Goal: Task Accomplishment & Management: Manage account settings

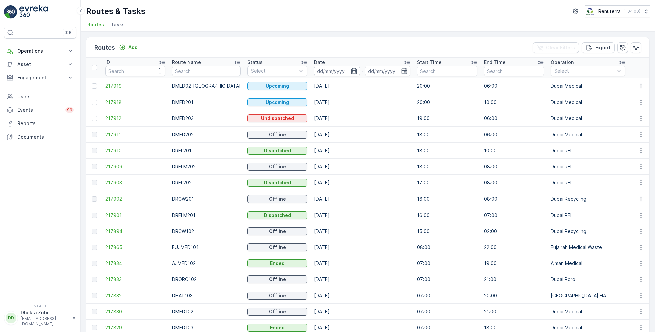
click at [346, 67] on input at bounding box center [337, 71] width 46 height 11
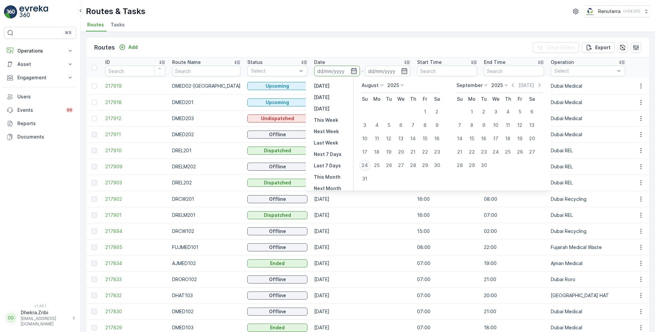
click at [364, 166] on div "24" at bounding box center [365, 165] width 11 height 11
type input "[DATE]"
click at [364, 166] on div "24" at bounding box center [365, 165] width 11 height 11
type input "[DATE]"
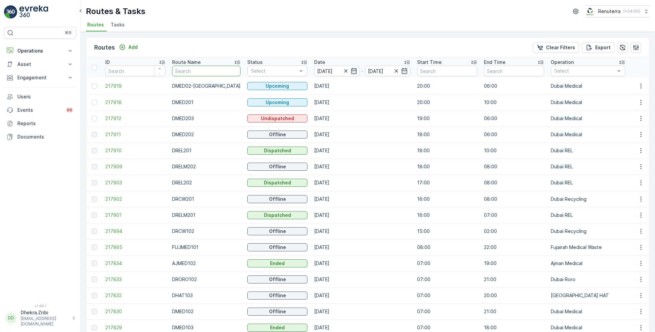
click at [200, 73] on input "text" at bounding box center [206, 71] width 69 height 11
type input "DRELM"
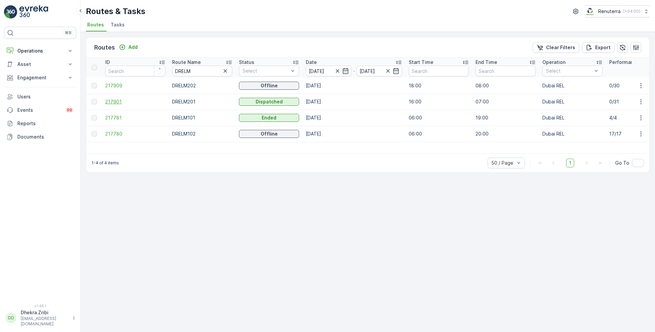
click at [119, 100] on span "217901" at bounding box center [135, 101] width 60 height 7
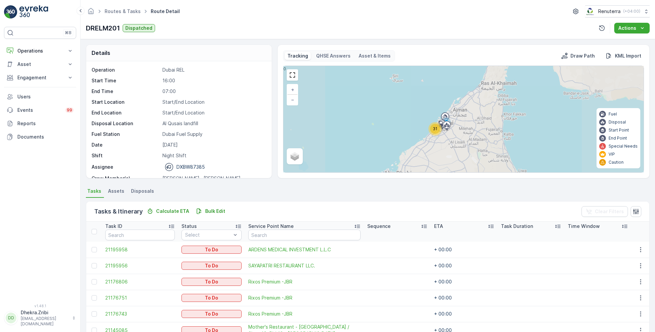
click at [430, 130] on div "31" at bounding box center [435, 129] width 10 height 10
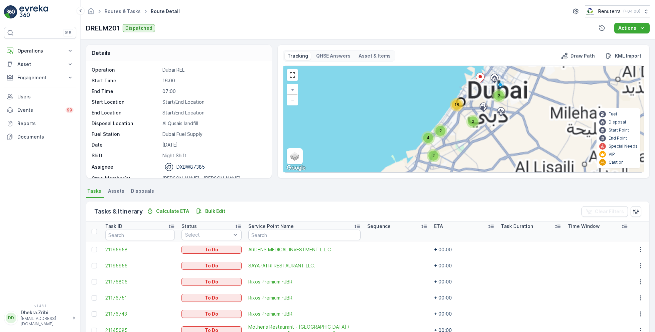
click at [456, 105] on span "18" at bounding box center [457, 104] width 5 height 5
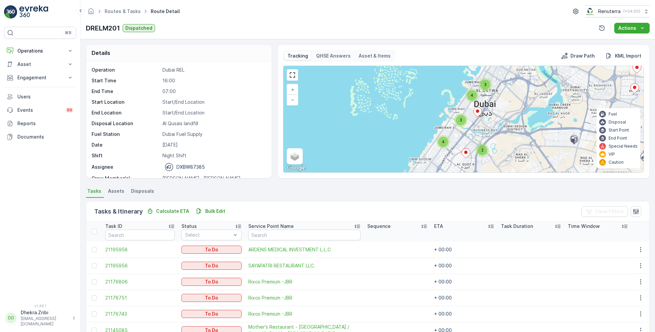
click at [461, 118] on span "3" at bounding box center [461, 119] width 3 height 5
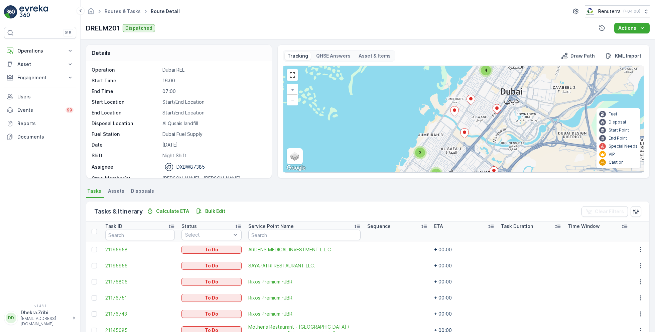
click at [455, 108] on icon at bounding box center [455, 111] width 8 height 10
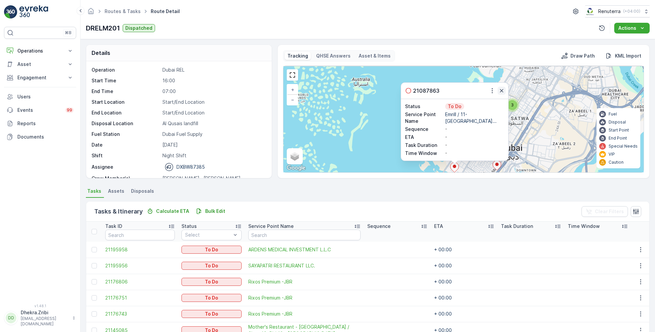
click at [499, 92] on icon "button" at bounding box center [501, 90] width 7 height 7
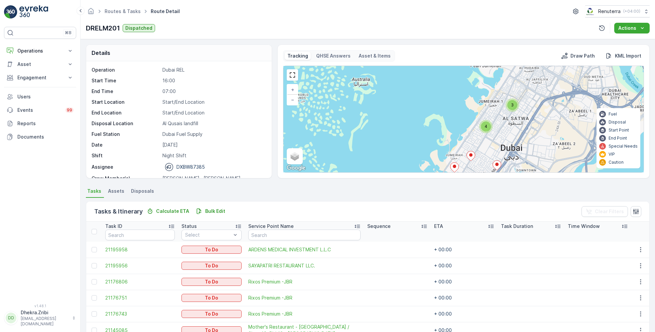
click at [486, 124] on span "4" at bounding box center [486, 126] width 3 height 5
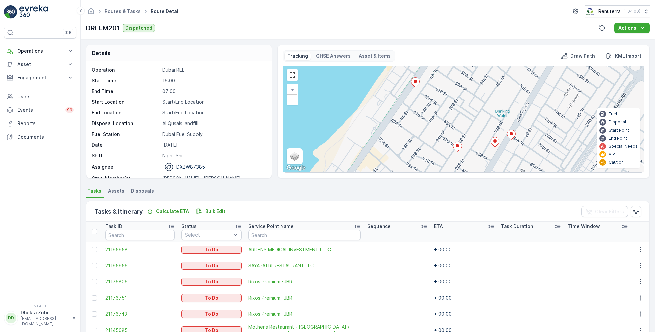
click at [418, 81] on icon at bounding box center [415, 83] width 8 height 10
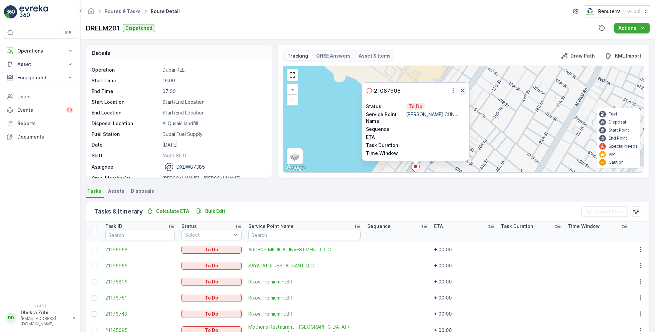
click at [461, 92] on icon "button" at bounding box center [462, 90] width 7 height 7
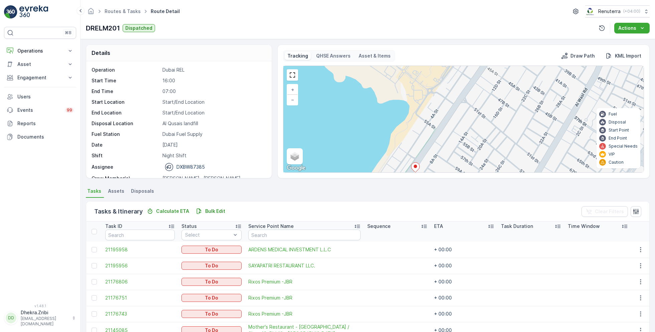
drag, startPoint x: 462, startPoint y: 134, endPoint x: 462, endPoint y: 97, distance: 37.1
click at [462, 98] on div "3 2 + − Satellite Roadmap Terrain Hybrid Leaflet Keyboard shortcuts Map Data Ma…" at bounding box center [463, 119] width 360 height 106
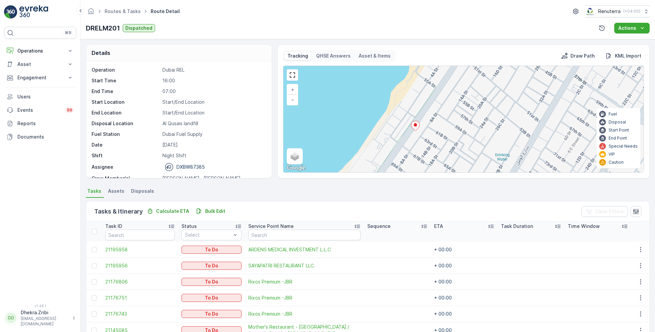
scroll to position [43, 0]
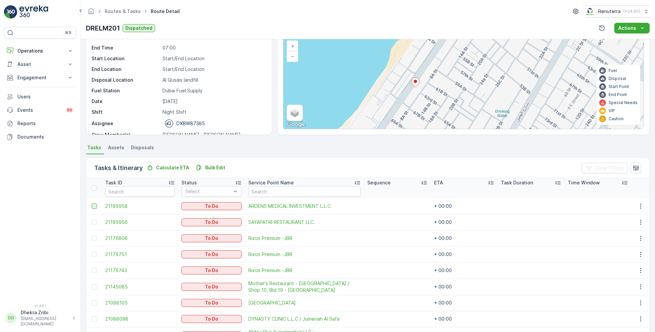
click at [94, 206] on div at bounding box center [94, 205] width 5 height 5
click at [92, 203] on input "checkbox" at bounding box center [92, 203] width 0 height 0
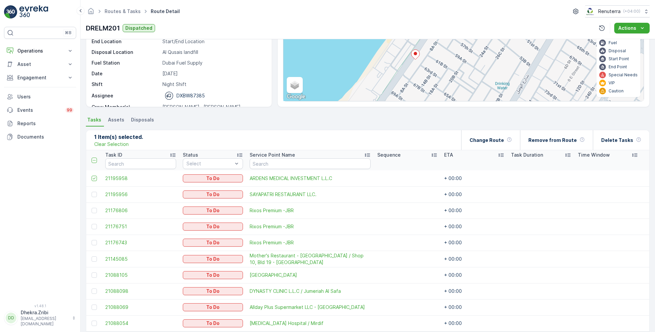
scroll to position [98, 0]
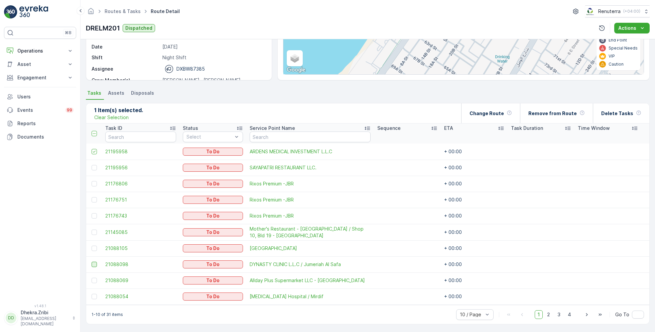
click at [93, 261] on div at bounding box center [94, 263] width 5 height 5
click at [92, 261] on input "checkbox" at bounding box center [92, 261] width 0 height 0
click at [471, 286] on span "30 / Page" at bounding box center [471, 288] width 22 height 5
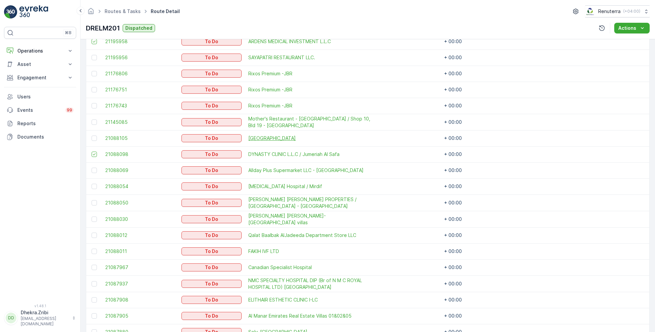
scroll to position [218, 0]
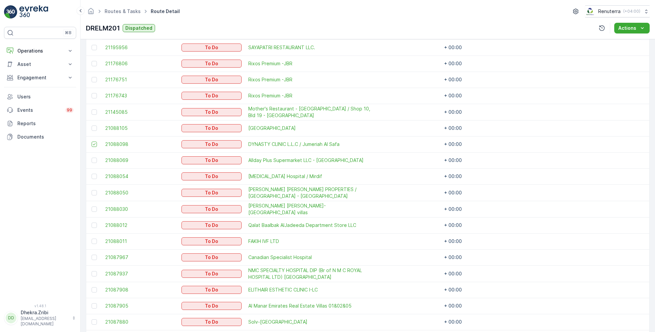
click at [99, 207] on td at bounding box center [94, 209] width 16 height 16
click at [98, 207] on div at bounding box center [95, 208] width 7 height 5
click at [92, 206] on input "checkbox" at bounding box center [92, 206] width 0 height 0
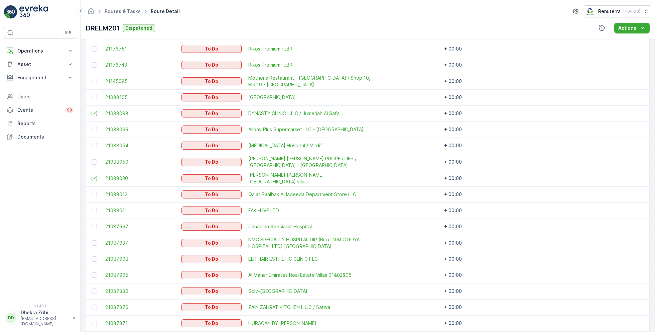
scroll to position [249, 0]
click at [95, 256] on div at bounding box center [94, 257] width 5 height 5
click at [92, 255] on input "checkbox" at bounding box center [92, 255] width 0 height 0
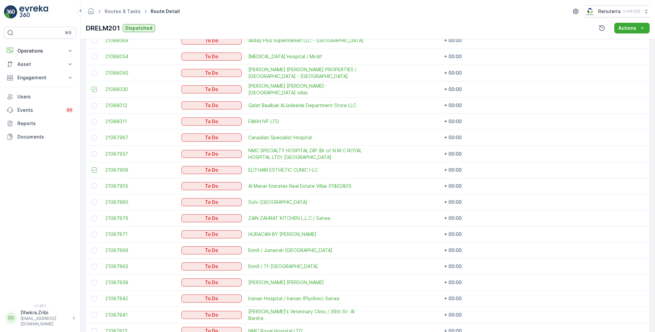
scroll to position [360, 0]
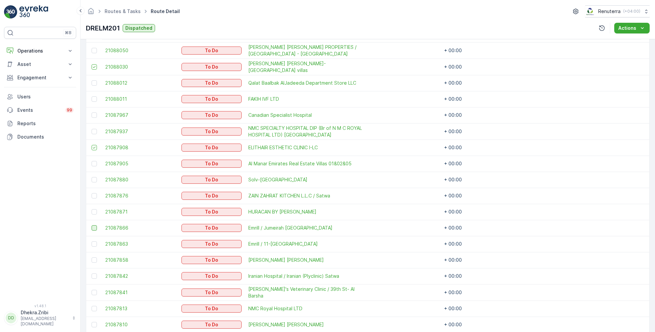
click at [92, 227] on div at bounding box center [94, 227] width 5 height 5
click at [92, 225] on input "checkbox" at bounding box center [92, 225] width 0 height 0
click at [95, 241] on div at bounding box center [94, 243] width 5 height 5
click at [92, 241] on input "checkbox" at bounding box center [92, 241] width 0 height 0
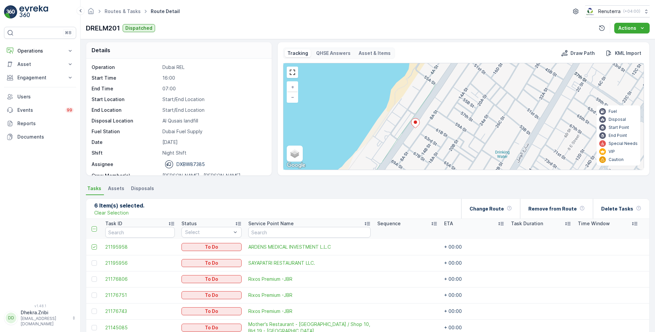
scroll to position [0, 0]
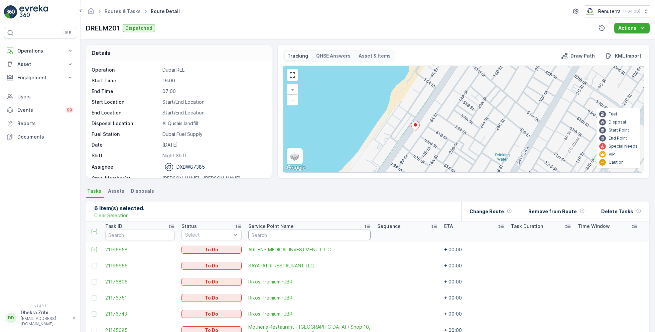
click at [255, 234] on input "text" at bounding box center [309, 234] width 122 height 11
type input "meera"
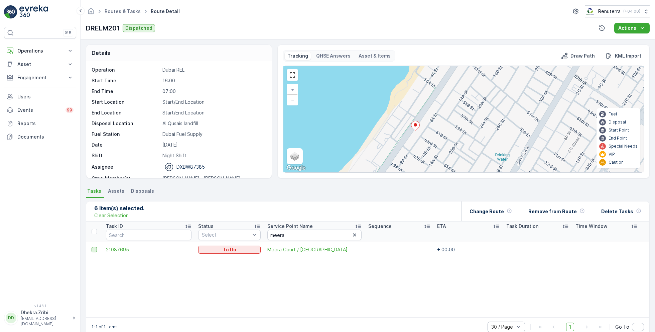
click at [95, 248] on div at bounding box center [94, 249] width 5 height 5
click at [92, 247] on input "checkbox" at bounding box center [92, 247] width 0 height 0
click at [485, 214] on p "Change Route" at bounding box center [487, 211] width 34 height 7
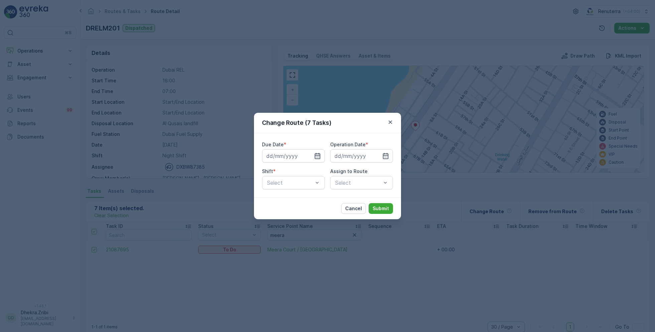
click at [315, 156] on icon "button" at bounding box center [318, 156] width 6 height 6
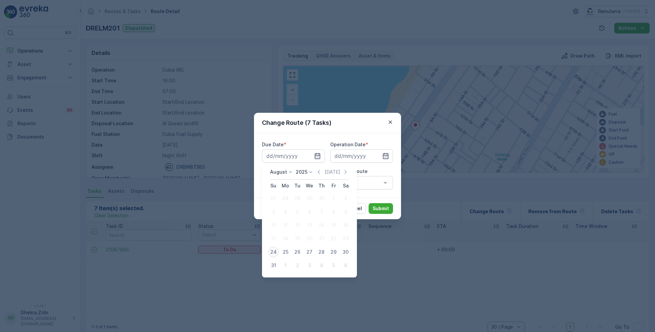
click at [275, 249] on div "24" at bounding box center [273, 251] width 11 height 11
type input "[DATE]"
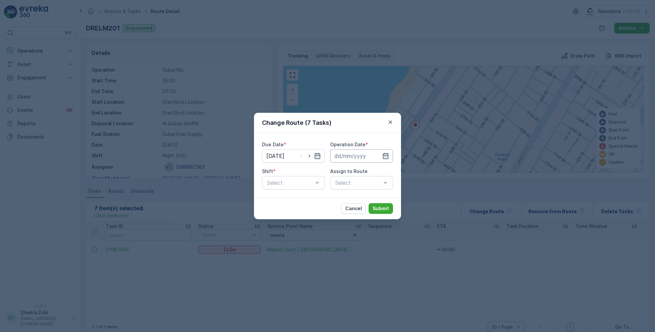
click at [375, 152] on input at bounding box center [361, 155] width 63 height 13
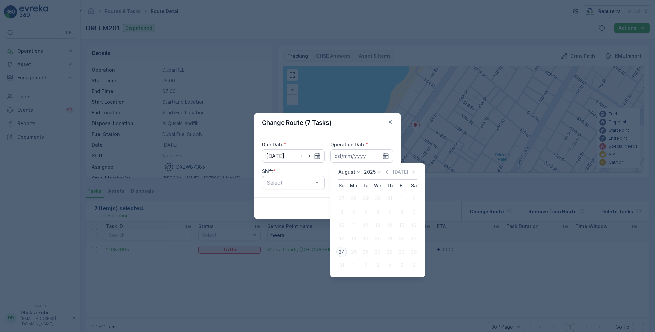
click at [343, 250] on div "24" at bounding box center [341, 251] width 11 height 11
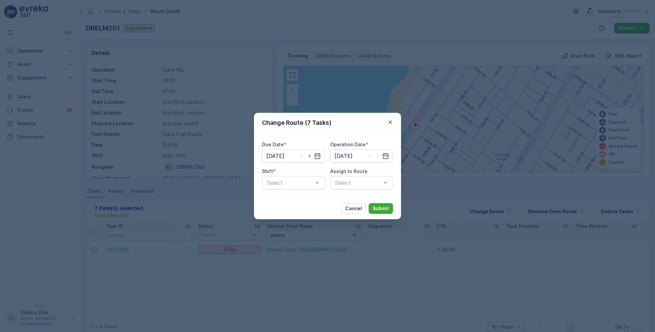
type input "[DATE]"
click at [304, 174] on div "Shift *" at bounding box center [293, 171] width 63 height 7
click at [301, 180] on div at bounding box center [289, 183] width 47 height 6
click at [292, 198] on div "Day Shift" at bounding box center [293, 199] width 55 height 6
click at [312, 185] on div at bounding box center [289, 183] width 47 height 6
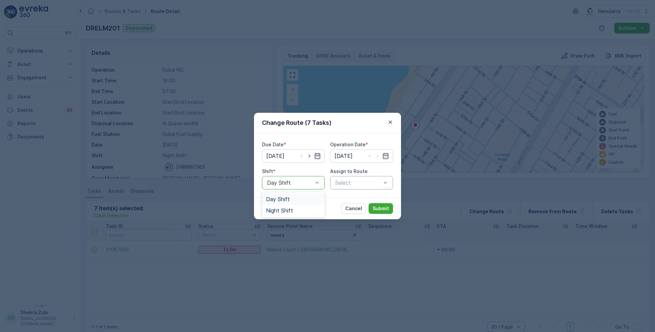
click at [351, 183] on div at bounding box center [358, 183] width 47 height 6
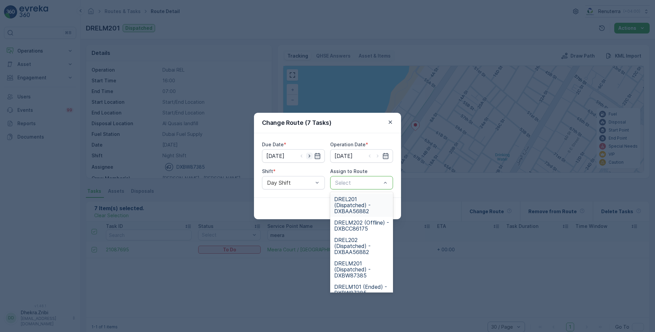
click at [308, 156] on icon "button" at bounding box center [309, 155] width 7 height 7
type input "[DATE]"
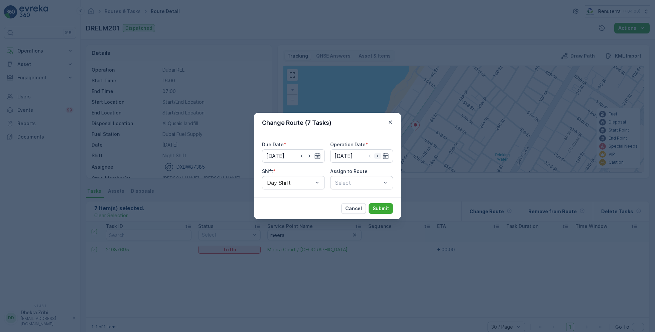
click at [380, 155] on icon "button" at bounding box center [377, 155] width 7 height 7
type input "[DATE]"
click at [367, 171] on div "Assign to Route" at bounding box center [361, 171] width 63 height 7
click at [356, 180] on div at bounding box center [358, 183] width 47 height 6
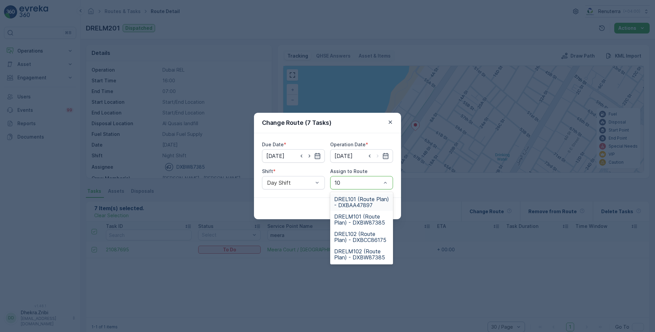
type input "102"
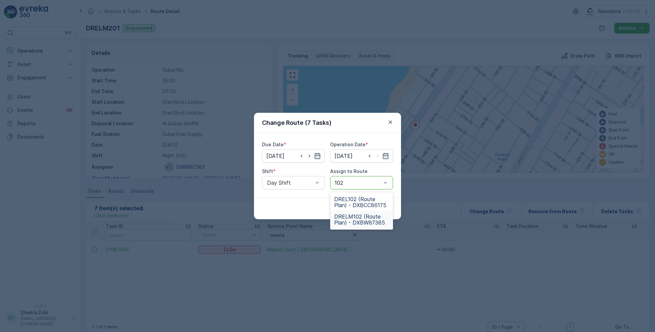
click at [364, 218] on span "DRELM102 (Route Plan) - DXBW87385" at bounding box center [361, 219] width 55 height 12
click at [380, 207] on p "Submit" at bounding box center [381, 208] width 16 height 7
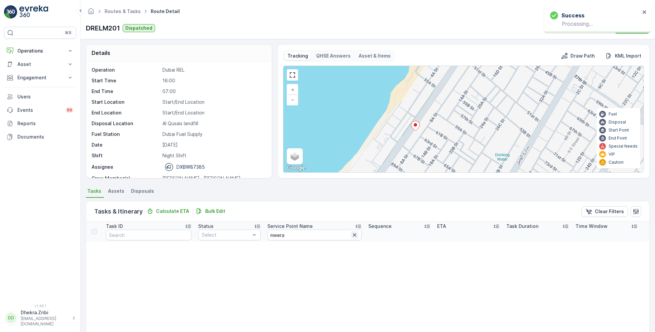
click at [351, 236] on icon "button" at bounding box center [354, 234] width 7 height 7
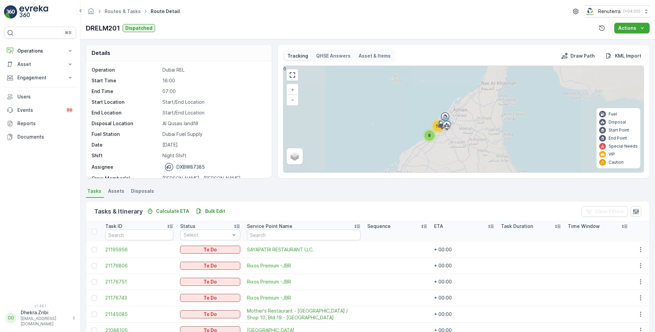
click at [427, 133] on div "8" at bounding box center [430, 135] width 10 height 10
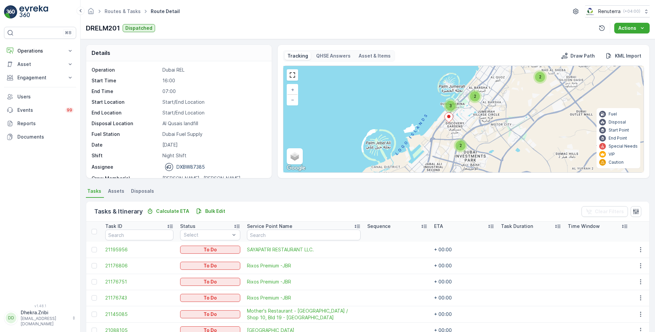
click at [471, 101] on div "2" at bounding box center [474, 96] width 13 height 13
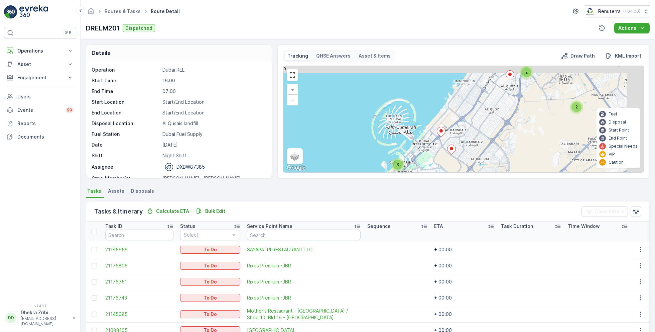
drag, startPoint x: 495, startPoint y: 92, endPoint x: 463, endPoint y: 136, distance: 54.6
click at [464, 135] on div "3 2 2 2 3 3 + − Satellite Roadmap Terrain Hybrid Leaflet Keyboard shortcuts Map…" at bounding box center [463, 119] width 360 height 106
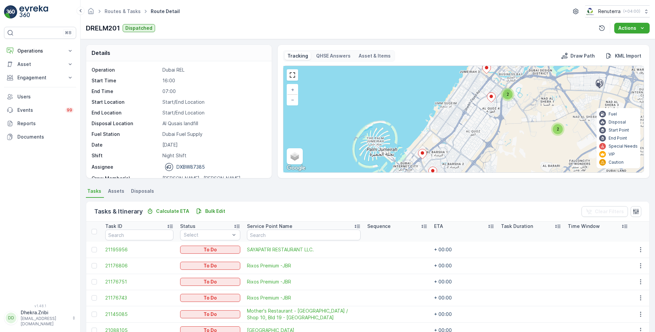
drag, startPoint x: 481, startPoint y: 116, endPoint x: 464, endPoint y: 147, distance: 36.2
click at [464, 147] on div "3 2 2 2 3 3 + − Satellite Roadmap Terrain Hybrid Leaflet Keyboard shortcuts Map…" at bounding box center [463, 119] width 360 height 106
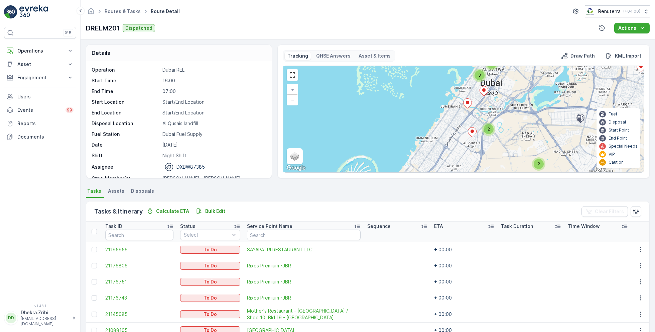
drag, startPoint x: 485, startPoint y: 93, endPoint x: 483, endPoint y: 118, distance: 25.1
click at [483, 96] on icon at bounding box center [484, 91] width 9 height 10
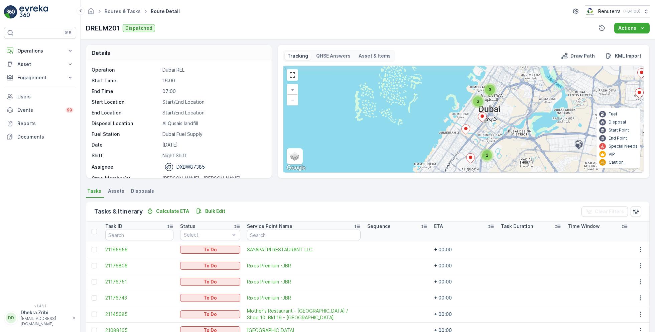
click at [482, 104] on div "3" at bounding box center [477, 101] width 13 height 13
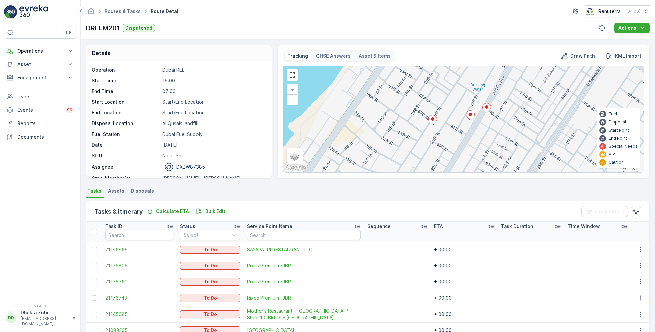
click at [432, 119] on ellipse at bounding box center [432, 118] width 3 height 3
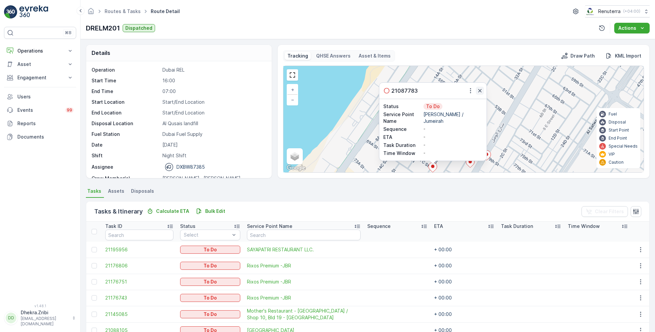
click at [477, 92] on icon "button" at bounding box center [480, 90] width 7 height 7
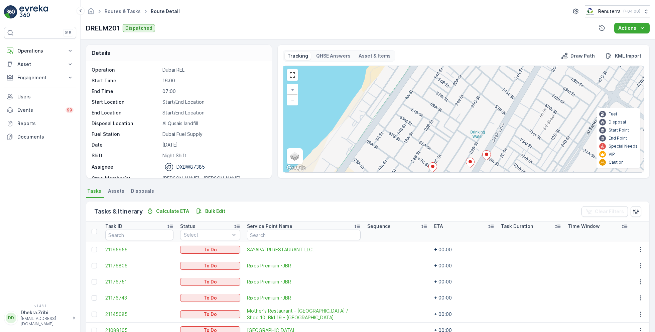
click at [472, 163] on icon at bounding box center [470, 163] width 8 height 10
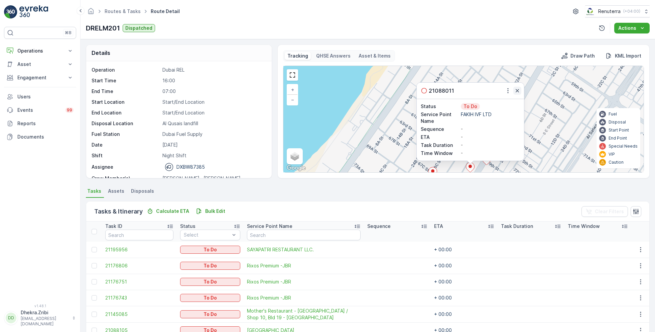
click at [516, 91] on icon "button" at bounding box center [517, 90] width 3 height 3
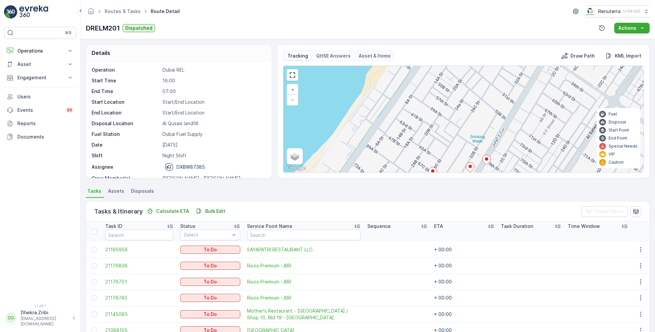
click at [487, 155] on icon at bounding box center [487, 160] width 8 height 10
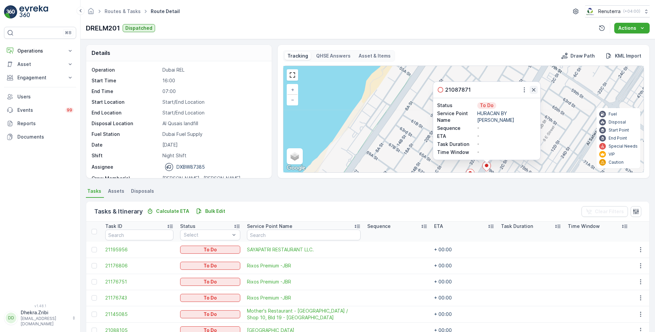
click at [534, 89] on icon "button" at bounding box center [533, 89] width 7 height 7
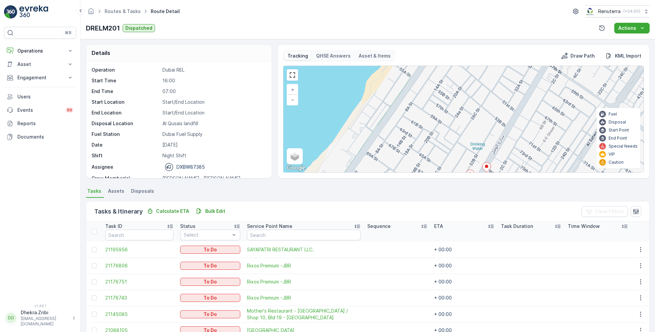
drag, startPoint x: 486, startPoint y: 132, endPoint x: 486, endPoint y: 98, distance: 34.4
click at [486, 114] on div "3 2 + − Satellite Roadmap Terrain Hybrid Leaflet Keyboard shortcuts Map Data Ma…" at bounding box center [463, 119] width 360 height 106
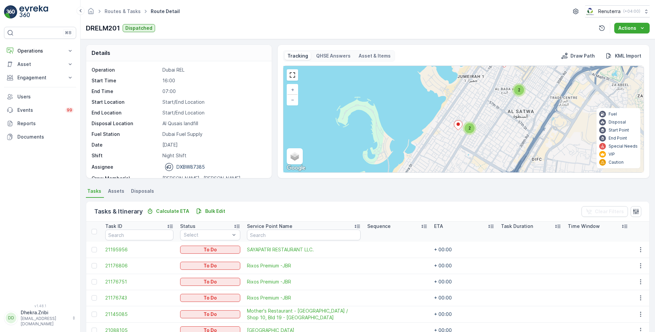
drag, startPoint x: 499, startPoint y: 119, endPoint x: 483, endPoint y: 136, distance: 22.7
click at [483, 136] on div "3 2 2 + − Satellite Roadmap Terrain Hybrid Leaflet Keyboard shortcuts Map Data …" at bounding box center [463, 119] width 360 height 106
click at [519, 90] on div "2" at bounding box center [518, 90] width 10 height 10
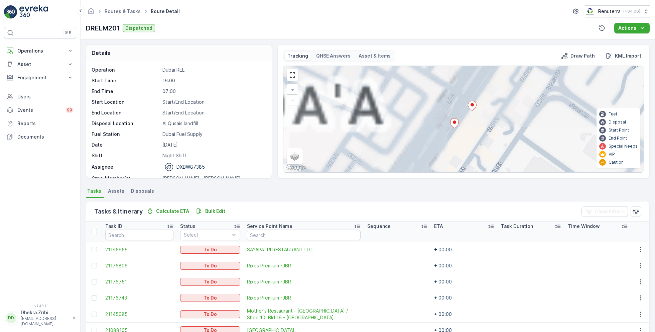
click at [477, 104] on div "3 + − Satellite Roadmap Terrain Hybrid Leaflet Keyboard shortcuts Map Data Map …" at bounding box center [463, 119] width 360 height 106
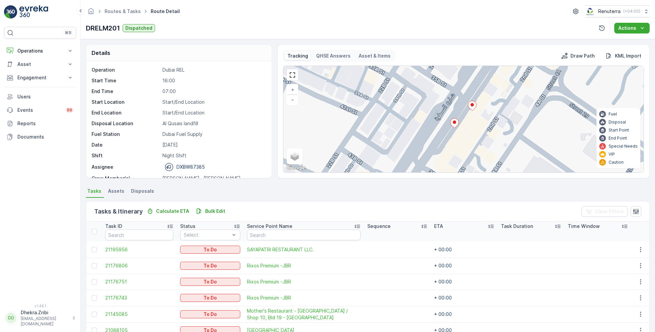
drag, startPoint x: 507, startPoint y: 122, endPoint x: 496, endPoint y: 121, distance: 11.4
click at [497, 122] on div "3 + − Satellite Roadmap Terrain Hybrid Leaflet Keyboard shortcuts Map Data Map …" at bounding box center [463, 119] width 360 height 106
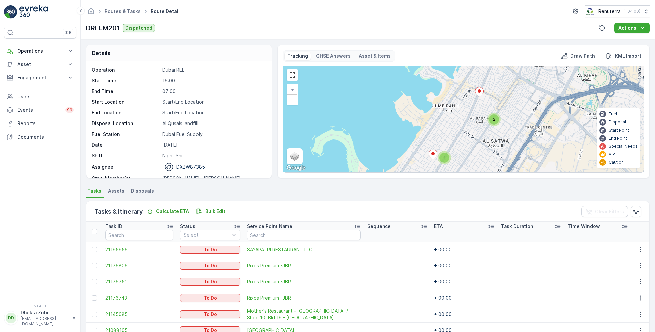
drag, startPoint x: 474, startPoint y: 136, endPoint x: 486, endPoint y: 107, distance: 31.7
click at [478, 124] on div "3 2 2 + − Satellite Roadmap Terrain Hybrid Leaflet Keyboard shortcuts Map Data …" at bounding box center [463, 119] width 360 height 106
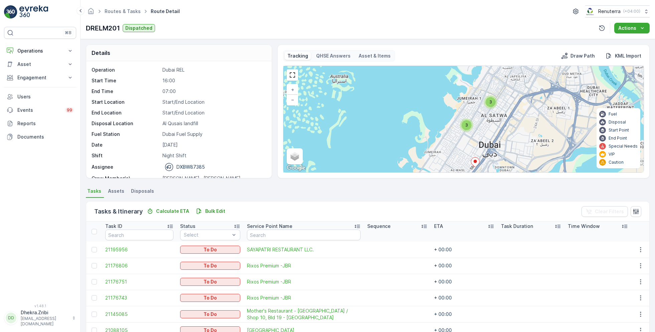
drag, startPoint x: 477, startPoint y: 121, endPoint x: 480, endPoint y: 98, distance: 23.0
click at [478, 109] on div "3 2 3 3 + − Satellite Roadmap Terrain Hybrid Leaflet Keyboard shortcuts Map Dat…" at bounding box center [463, 119] width 360 height 106
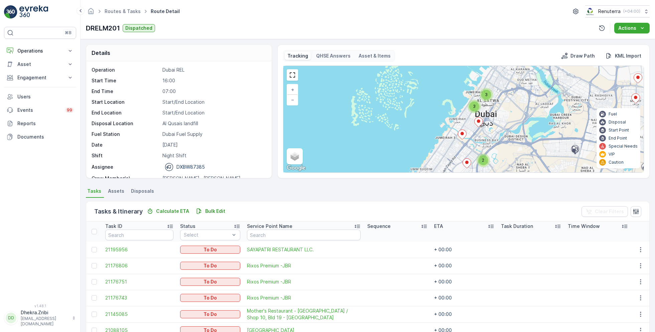
drag, startPoint x: 440, startPoint y: 142, endPoint x: 441, endPoint y: 112, distance: 30.1
click at [440, 125] on div "3 2 2 2 3 3 + − Satellite Roadmap Terrain Hybrid Leaflet Keyboard shortcuts Map…" at bounding box center [463, 119] width 360 height 106
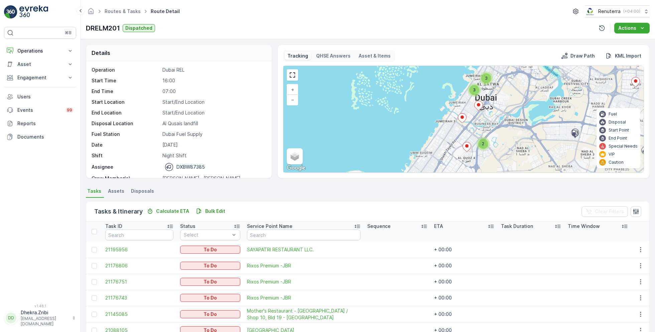
drag, startPoint x: 429, startPoint y: 145, endPoint x: 429, endPoint y: 109, distance: 35.8
click at [429, 126] on div "3 2 2 2 3 3 + − Satellite Roadmap Terrain Hybrid Leaflet Keyboard shortcuts Map…" at bounding box center [463, 119] width 360 height 106
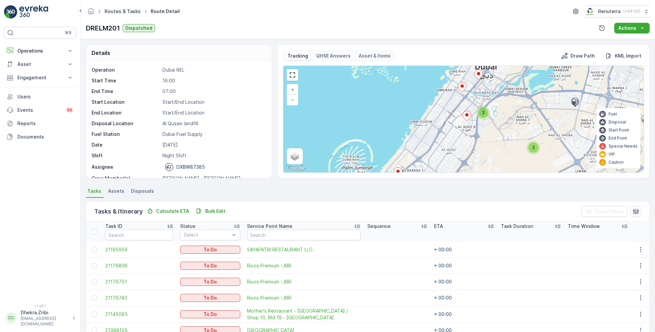
click at [109, 13] on link "Routes & Tasks" at bounding box center [123, 11] width 36 height 6
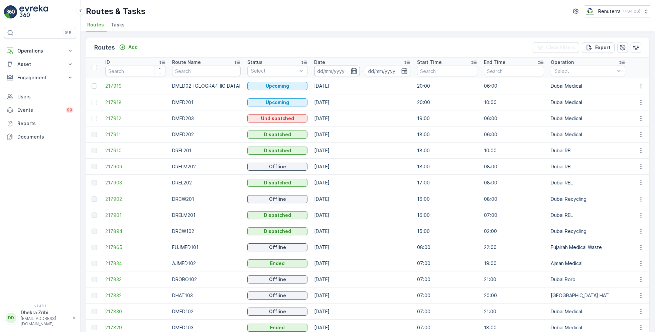
click at [318, 74] on input at bounding box center [337, 71] width 46 height 11
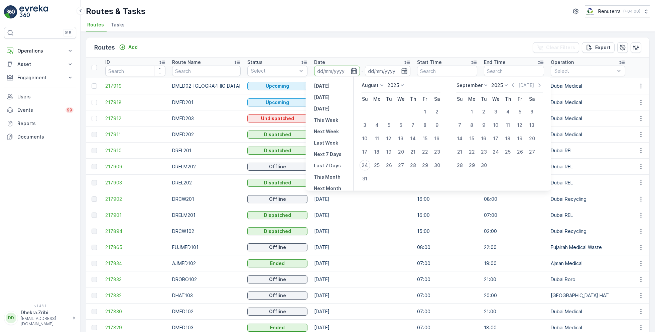
click at [120, 22] on span "Tasks" at bounding box center [118, 24] width 14 height 7
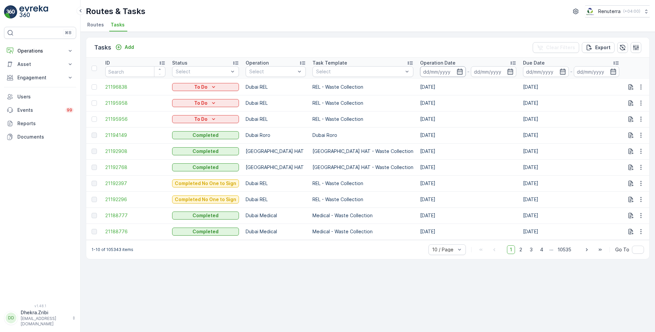
click at [420, 72] on input at bounding box center [443, 71] width 46 height 11
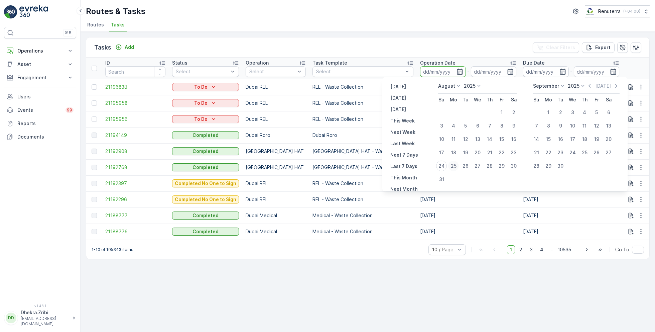
click at [450, 165] on div "25" at bounding box center [453, 165] width 11 height 11
type input "[DATE]"
click at [450, 165] on div "25" at bounding box center [453, 165] width 11 height 11
type input "[DATE]"
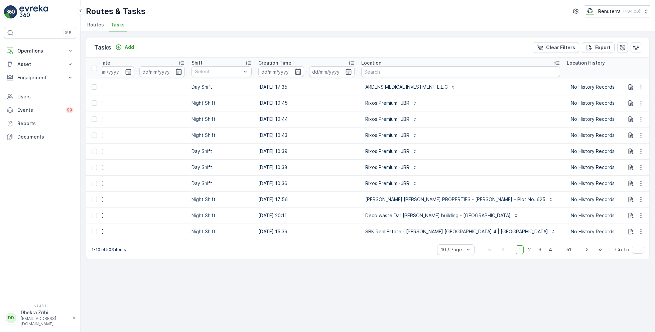
scroll to position [0, 566]
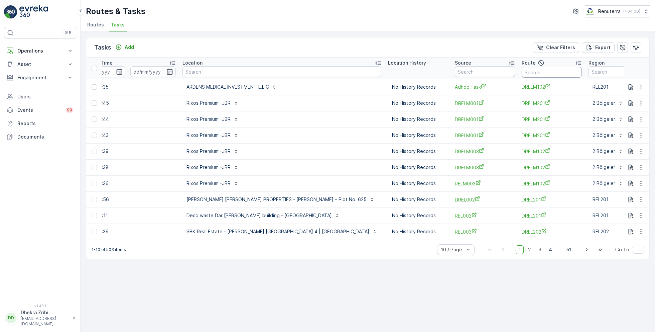
click at [522, 71] on input "text" at bounding box center [552, 72] width 60 height 11
type input "DRELM102"
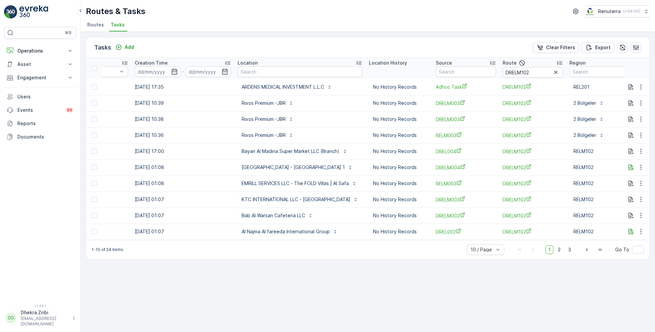
scroll to position [0, 521]
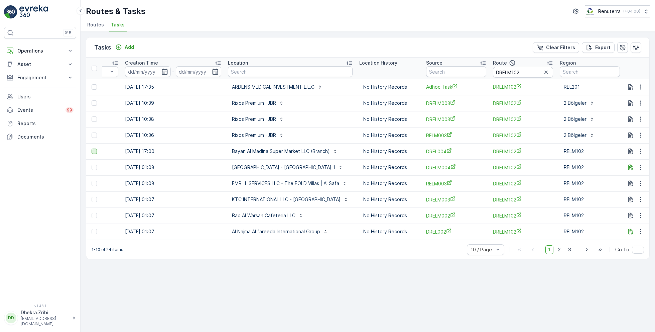
click at [95, 148] on div at bounding box center [94, 150] width 5 height 5
click at [92, 148] on input "checkbox" at bounding box center [92, 148] width 0 height 0
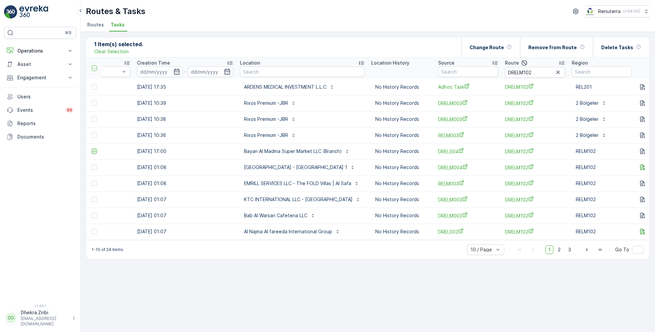
scroll to position [0, 509]
click at [563, 249] on span "2" at bounding box center [559, 249] width 9 height 9
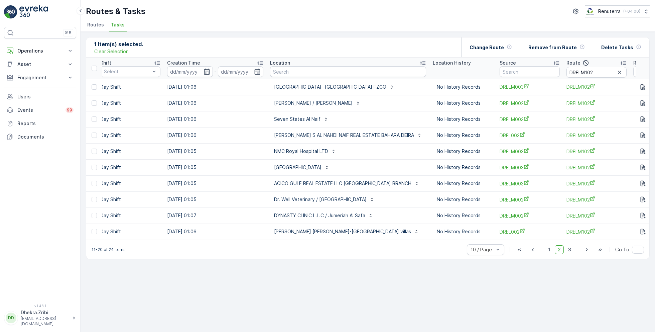
scroll to position [0, 489]
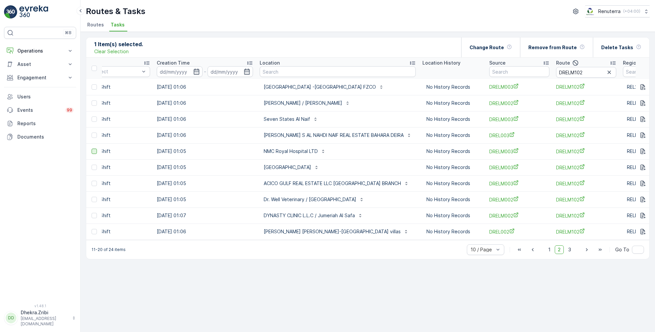
click at [95, 151] on div at bounding box center [94, 150] width 5 height 5
click at [92, 148] on input "checkbox" at bounding box center [92, 148] width 0 height 0
click at [96, 168] on div at bounding box center [94, 166] width 5 height 5
click at [92, 164] on input "checkbox" at bounding box center [92, 164] width 0 height 0
click at [97, 102] on div at bounding box center [94, 102] width 5 height 5
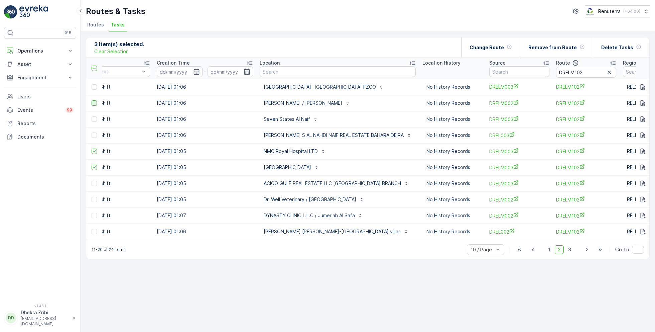
click at [92, 100] on input "checkbox" at bounding box center [92, 100] width 0 height 0
click at [571, 251] on span "3" at bounding box center [569, 249] width 9 height 9
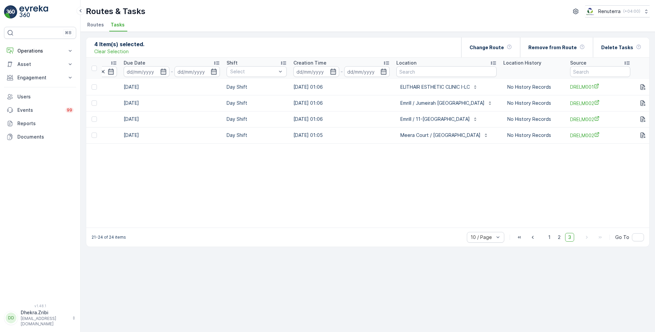
scroll to position [0, 316]
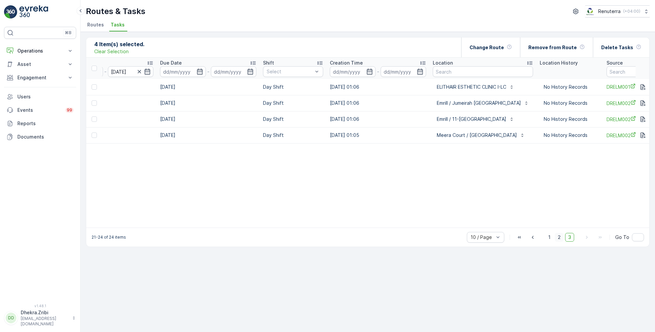
click at [559, 236] on span "2" at bounding box center [559, 237] width 9 height 9
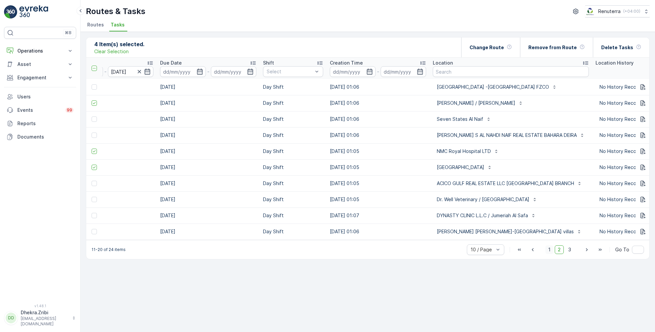
click at [551, 252] on span "1" at bounding box center [550, 249] width 8 height 9
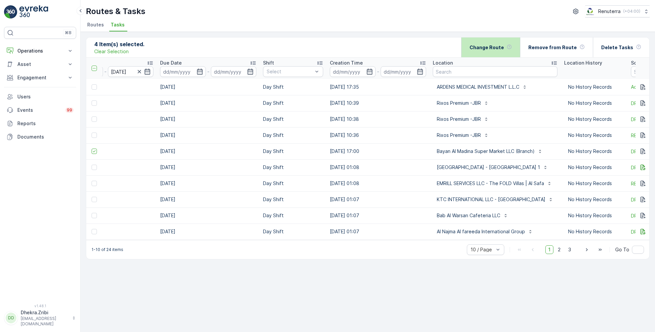
click at [512, 43] on div "Change Route" at bounding box center [491, 47] width 42 height 20
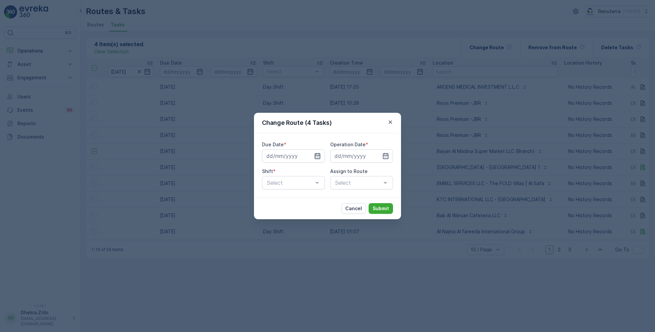
click at [315, 158] on icon "button" at bounding box center [317, 155] width 7 height 7
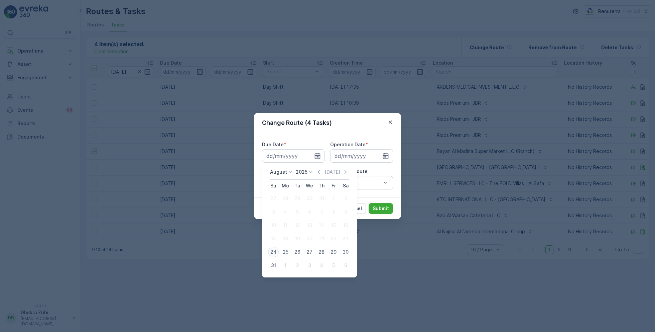
click at [276, 254] on div "24" at bounding box center [273, 251] width 11 height 11
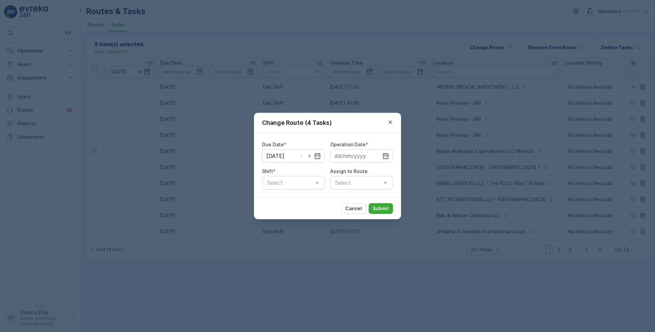
click at [313, 154] on div at bounding box center [309, 155] width 23 height 7
click at [310, 155] on icon "button" at bounding box center [310, 155] width 2 height 3
type input "[DATE]"
click at [350, 155] on input at bounding box center [361, 155] width 63 height 13
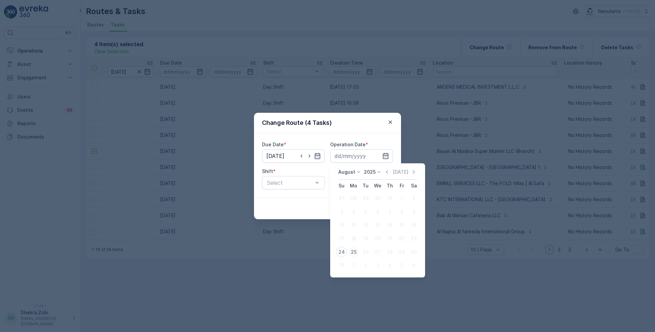
click at [352, 247] on div "25" at bounding box center [353, 251] width 11 height 11
type input "[DATE]"
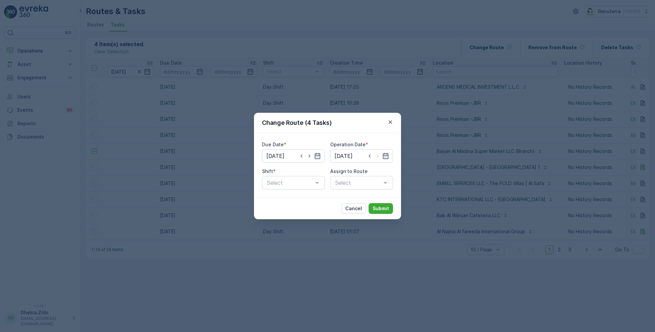
click at [302, 198] on div "Cancel Submit" at bounding box center [327, 208] width 147 height 22
click at [289, 201] on span "Day Shift" at bounding box center [278, 199] width 24 height 6
click at [357, 181] on div "Select" at bounding box center [361, 182] width 63 height 13
click at [355, 188] on div "Select" at bounding box center [361, 182] width 63 height 13
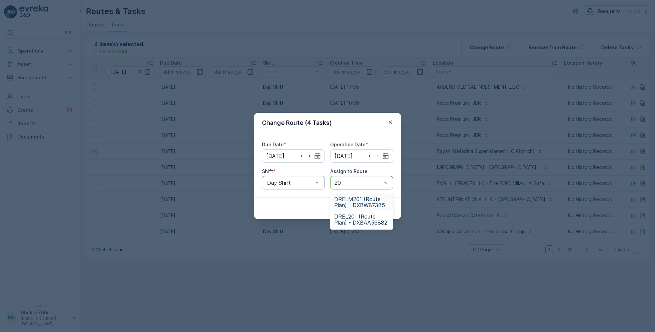
type input "2"
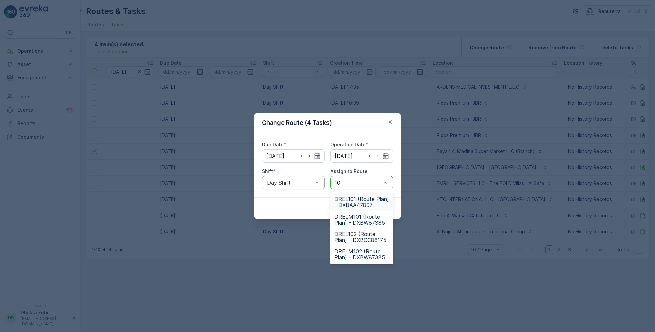
type input "101"
click at [346, 221] on span "DRELM101 (Route Plan) - DXBW87385" at bounding box center [361, 219] width 55 height 12
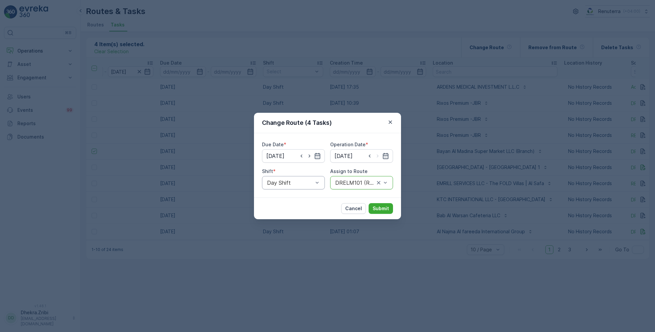
click at [372, 214] on div "Cancel Submit" at bounding box center [327, 208] width 147 height 22
click at [378, 209] on p "Submit" at bounding box center [381, 208] width 16 height 7
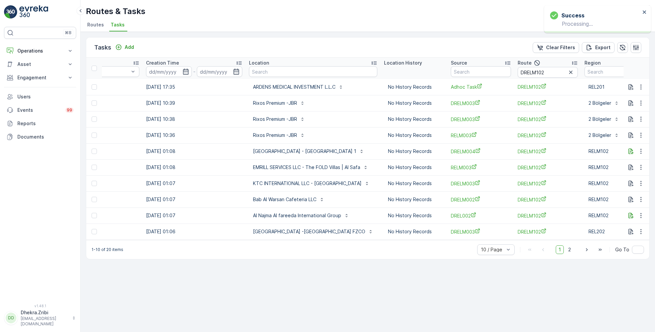
scroll to position [0, 521]
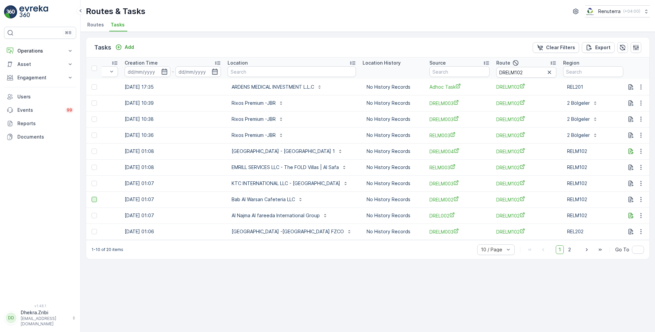
click at [95, 201] on div at bounding box center [94, 199] width 5 height 5
click at [92, 197] on input "checkbox" at bounding box center [92, 197] width 0 height 0
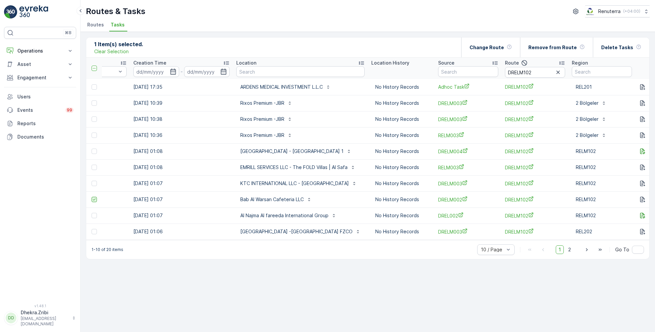
scroll to position [0, 509]
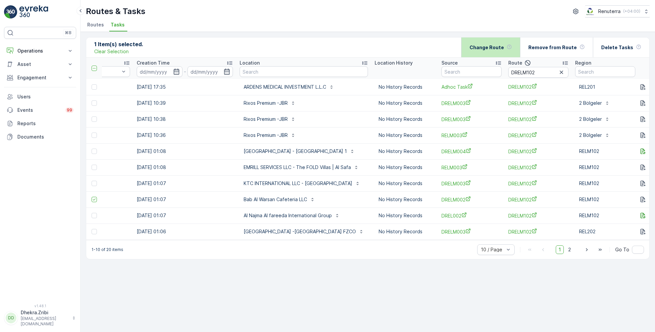
click at [504, 44] on p "Change Route" at bounding box center [487, 47] width 34 height 7
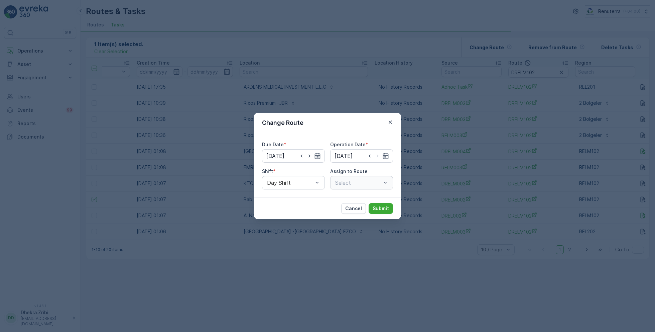
type input "[DATE]"
click at [311, 156] on icon "button" at bounding box center [309, 155] width 7 height 7
click at [298, 155] on icon "button" at bounding box center [301, 155] width 7 height 7
type input "[DATE]"
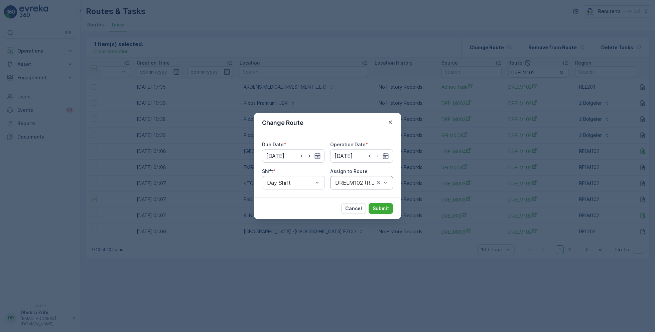
click at [339, 180] on div at bounding box center [355, 183] width 41 height 6
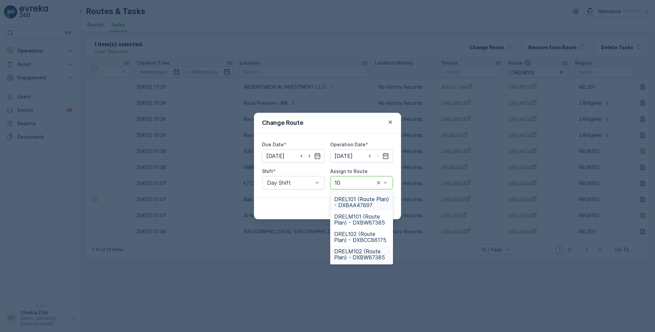
type input "101"
click at [358, 217] on span "DRELM101 (Route Plan) - DXBW87385" at bounding box center [361, 219] width 55 height 12
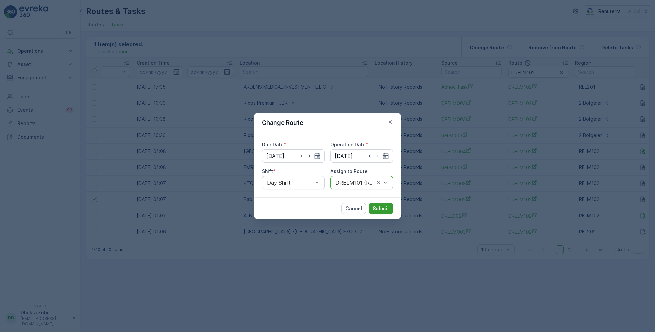
click at [373, 210] on p "Submit" at bounding box center [381, 208] width 16 height 7
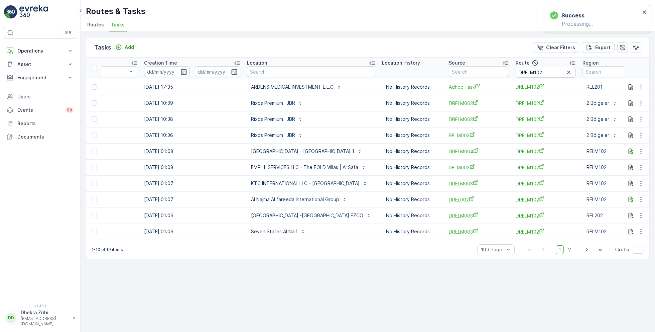
scroll to position [0, 494]
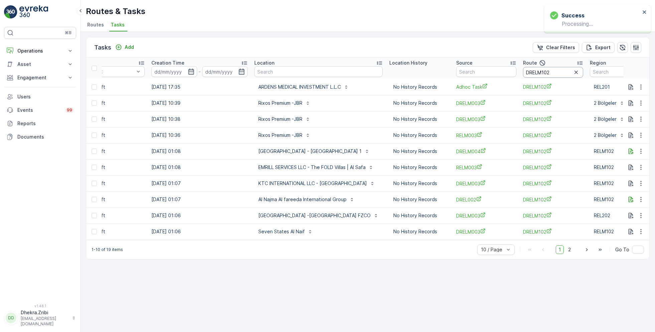
click at [552, 76] on input "DRELM102" at bounding box center [553, 72] width 60 height 11
type input "DRELM101"
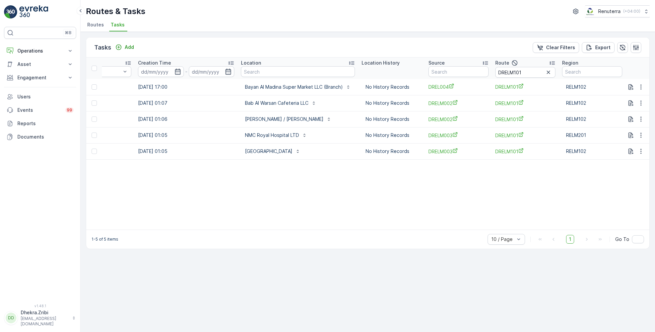
scroll to position [0, 509]
drag, startPoint x: 530, startPoint y: 68, endPoint x: 458, endPoint y: 68, distance: 71.9
click at [458, 68] on tr "ID Status Select Operation Select Task Template Select Operation Date 25.08.202…" at bounding box center [113, 67] width 1073 height 21
